Goal: Information Seeking & Learning: Learn about a topic

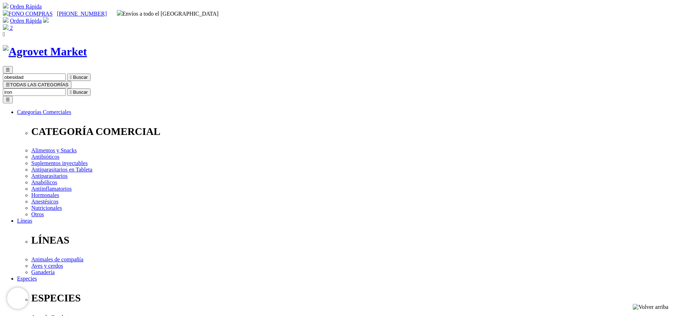
type input "iron"
click at [67, 89] on button " Buscar" at bounding box center [78, 92] width 23 height 7
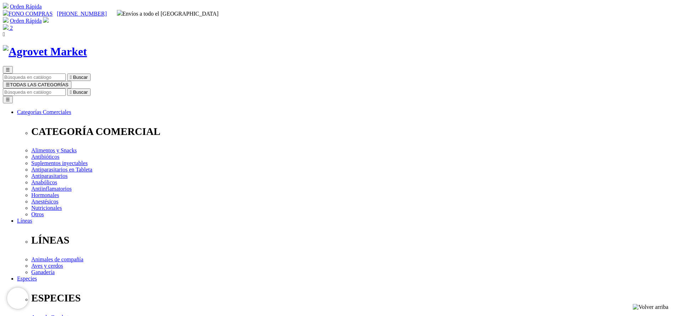
copy div "Iron-Dex 200® B12"
click at [66, 89] on input "Buscar" at bounding box center [34, 92] width 63 height 7
type input "cato"
click at [67, 89] on button " Buscar" at bounding box center [78, 92] width 23 height 7
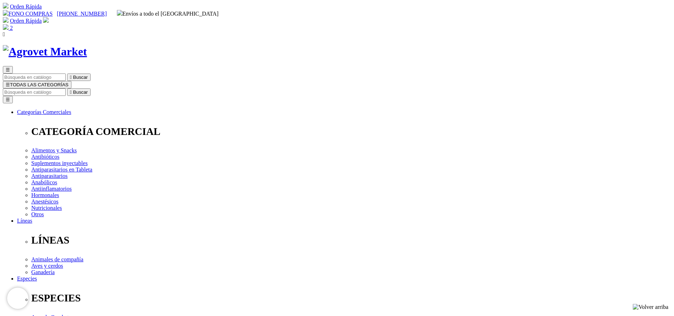
copy div "Catofos® B9+B12"
click at [66, 89] on input "Buscar" at bounding box center [34, 92] width 63 height 7
type input "addefor"
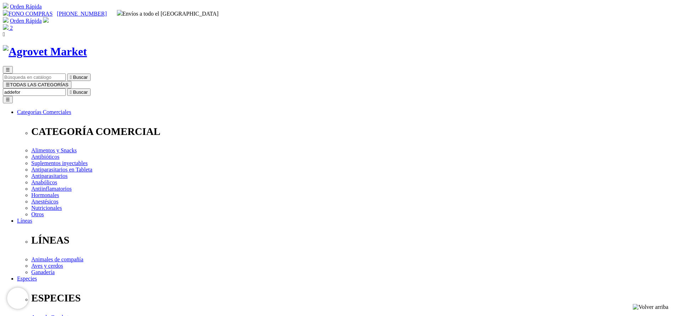
click at [67, 89] on button " Buscar" at bounding box center [78, 92] width 23 height 7
click at [66, 89] on input "addefor" at bounding box center [34, 92] width 63 height 7
type input "adefor"
click at [67, 89] on button " Buscar" at bounding box center [78, 92] width 23 height 7
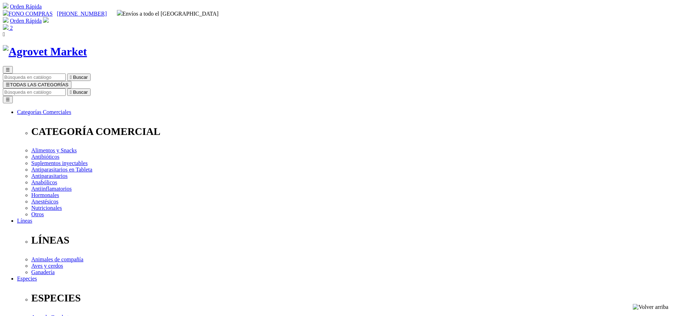
click at [66, 89] on input "Buscar" at bounding box center [34, 92] width 63 height 7
type input "doram"
click at [67, 89] on button " Buscar" at bounding box center [78, 92] width 23 height 7
